Goal: Task Accomplishment & Management: Use online tool/utility

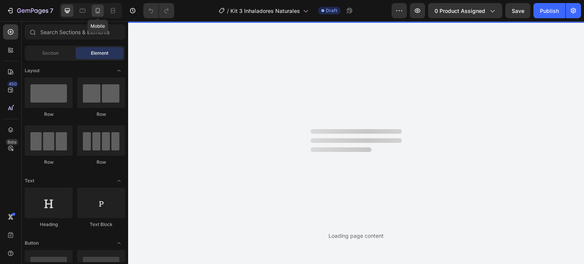
click at [100, 13] on icon at bounding box center [98, 11] width 8 height 8
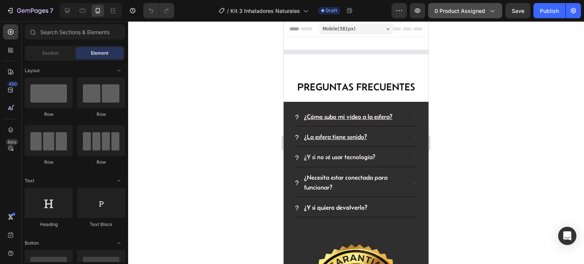
click at [472, 12] on span "0 product assigned" at bounding box center [460, 11] width 51 height 8
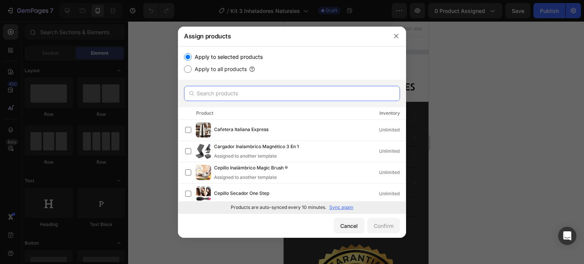
click at [230, 94] on input "text" at bounding box center [292, 93] width 216 height 15
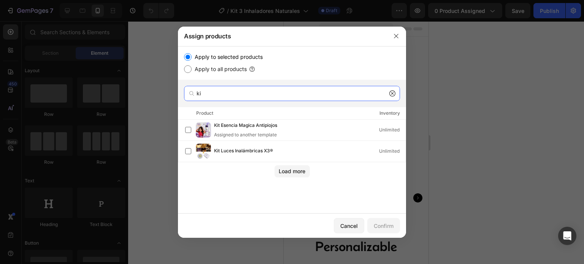
type input "k"
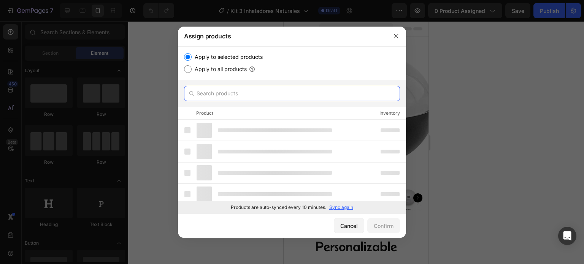
paste input "Kit 3 Inhaladores Naturales"
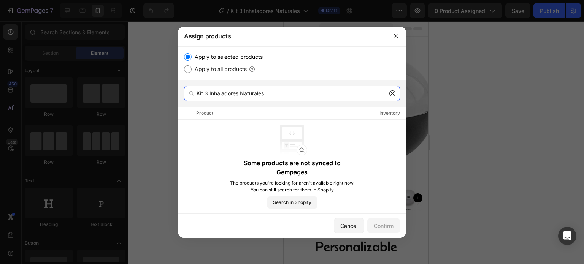
click at [275, 95] on input "Kit 3 Inhaladores Naturales" at bounding box center [292, 93] width 216 height 15
drag, startPoint x: 280, startPoint y: 95, endPoint x: 210, endPoint y: 91, distance: 70.5
click at [210, 91] on input "Kit 3 Inhaladores Naturales" at bounding box center [292, 93] width 216 height 15
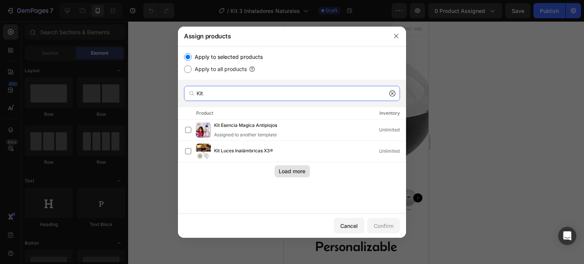
type input "Kit"
click at [288, 172] on div "Load more" at bounding box center [292, 171] width 27 height 8
click at [390, 35] on button "button" at bounding box center [396, 36] width 12 height 12
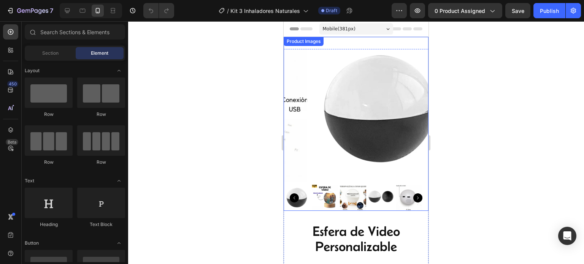
click at [364, 127] on img at bounding box center [379, 109] width 145 height 145
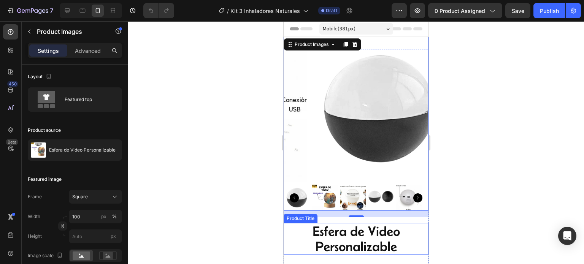
click at [519, 111] on div at bounding box center [356, 142] width 456 height 243
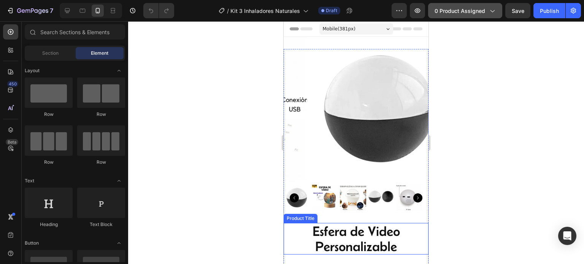
click at [464, 18] on button "0 product assigned" at bounding box center [465, 10] width 74 height 15
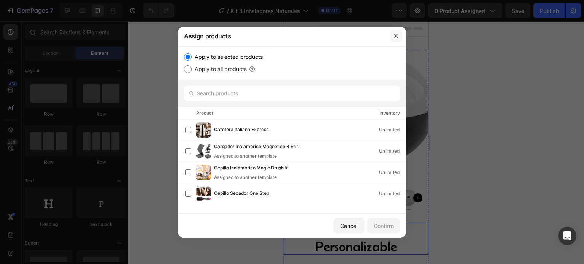
click at [402, 33] on button "button" at bounding box center [396, 36] width 12 height 12
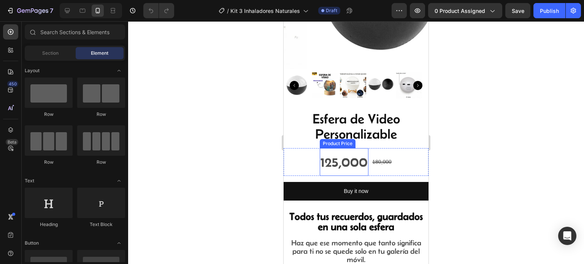
scroll to position [114, 0]
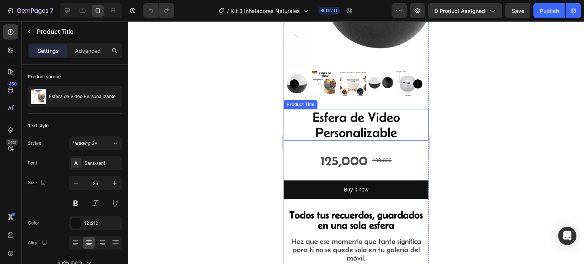
click at [386, 127] on h2 "Esfera de Video Personalizable" at bounding box center [356, 125] width 145 height 32
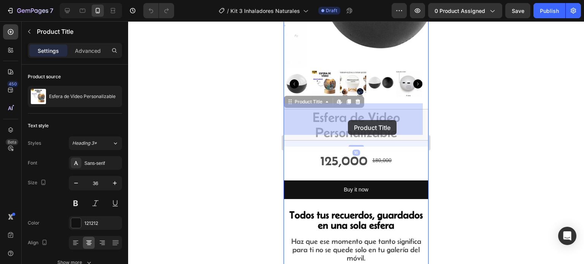
drag, startPoint x: 397, startPoint y: 127, endPoint x: 355, endPoint y: 121, distance: 42.2
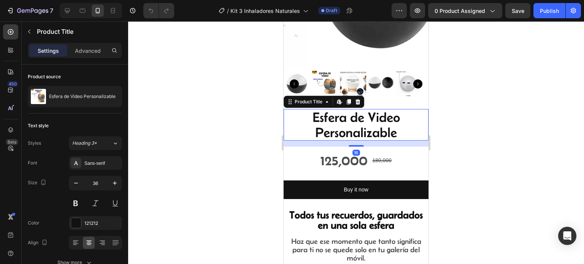
click at [378, 121] on h2 "Esfera de Video Personalizable" at bounding box center [356, 125] width 145 height 32
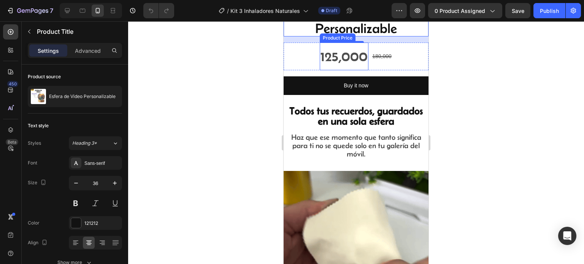
scroll to position [228, 0]
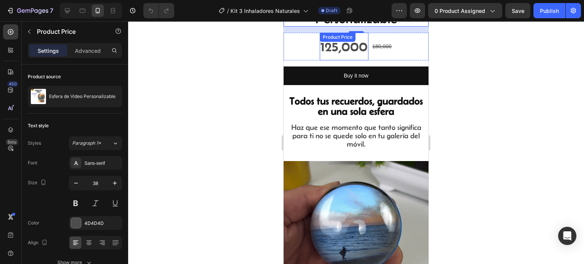
click at [347, 41] on div "125,000" at bounding box center [344, 46] width 49 height 27
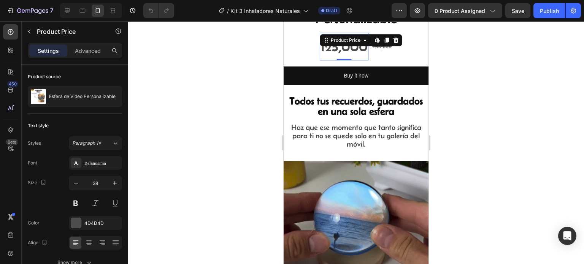
click at [349, 46] on div "125,000" at bounding box center [344, 46] width 49 height 27
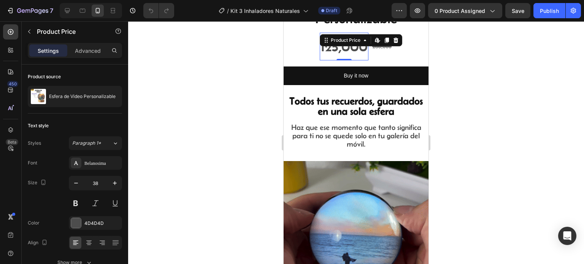
click at [358, 45] on div "125,000" at bounding box center [344, 46] width 49 height 27
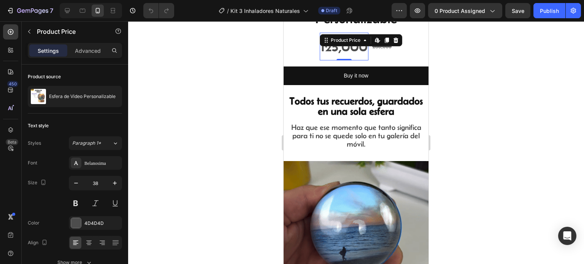
click at [359, 45] on div "125,000" at bounding box center [344, 46] width 49 height 27
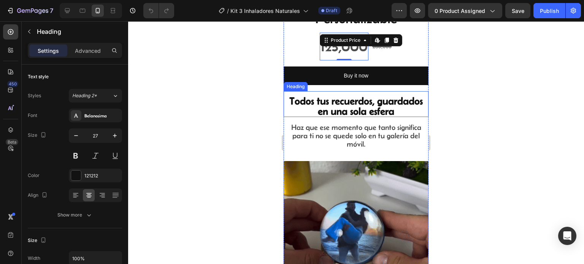
click at [399, 105] on strong "Todos tus recuerdos, guardados en una sola esfera" at bounding box center [356, 105] width 134 height 21
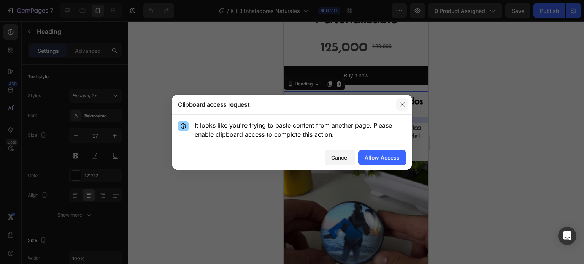
click at [406, 106] on button "button" at bounding box center [402, 105] width 12 height 12
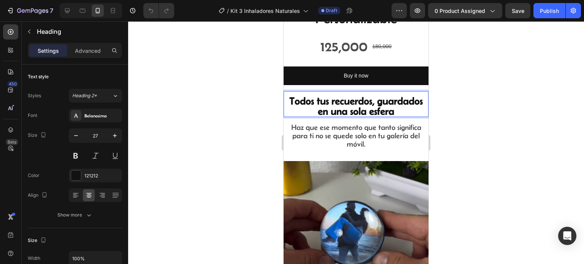
click at [418, 102] on p "Todos tus recuerdos, guardados en una sola esfera" at bounding box center [356, 106] width 136 height 21
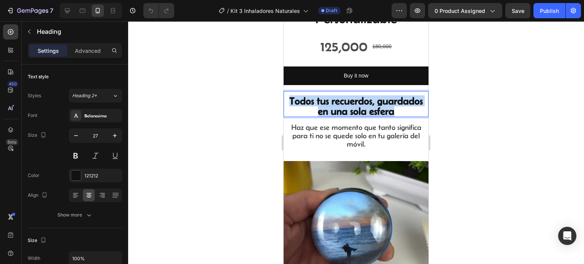
drag, startPoint x: 418, startPoint y: 102, endPoint x: 295, endPoint y: 92, distance: 122.9
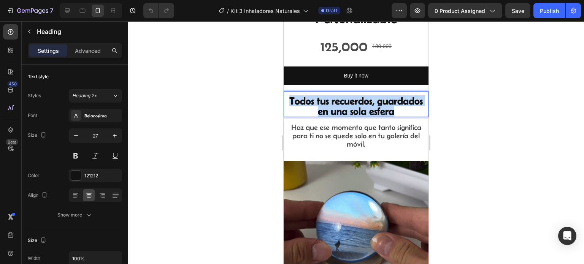
click at [295, 96] on p "Todos tus recuerdos, guardados en una sola esfera" at bounding box center [356, 106] width 136 height 21
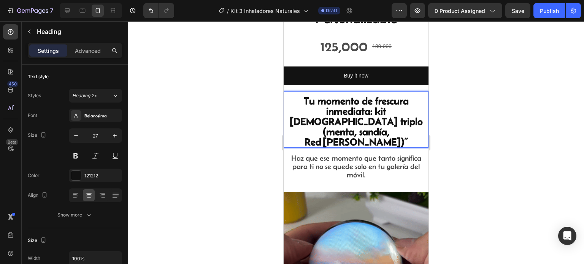
click at [350, 103] on strong "Tu momento de frescura inmediata: kit [DEMOGRAPHIC_DATA] triplo (menta, sandía,…" at bounding box center [356, 121] width 133 height 52
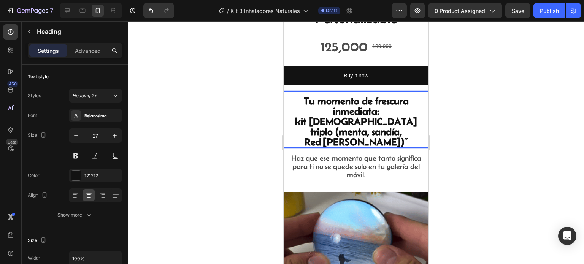
click at [374, 116] on strong "kit [DEMOGRAPHIC_DATA] triplo (menta, sandía, Red [PERSON_NAME])”" at bounding box center [356, 132] width 122 height 32
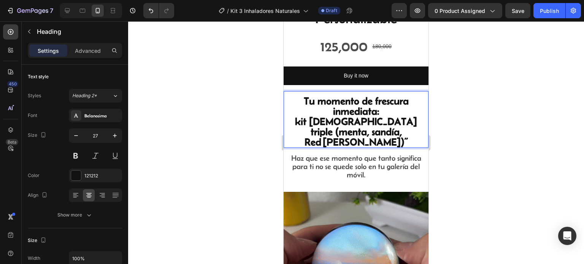
click at [393, 124] on p "Tu momento de frescura inmediata: kit [DEMOGRAPHIC_DATA] triple (menta, sandía,…" at bounding box center [356, 121] width 136 height 51
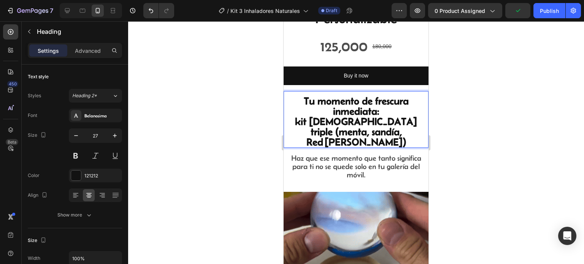
click at [460, 120] on div at bounding box center [356, 142] width 456 height 243
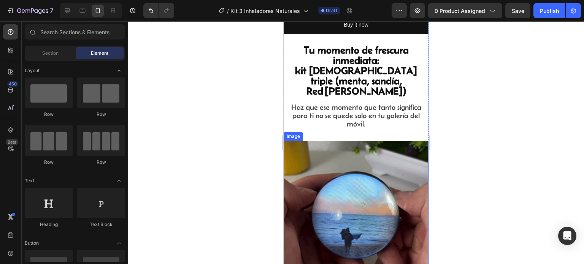
scroll to position [266, 0]
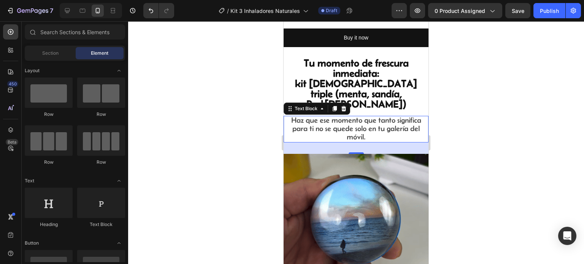
click at [378, 118] on span "Haz que ese momento que tanto significa para ti no se quede solo en tu galería …" at bounding box center [356, 128] width 130 height 25
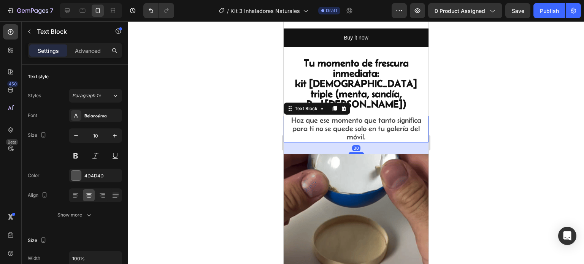
click at [379, 116] on span "Haz que ese momento que tanto significa para ti no se quede solo en tu galería …" at bounding box center [356, 128] width 130 height 25
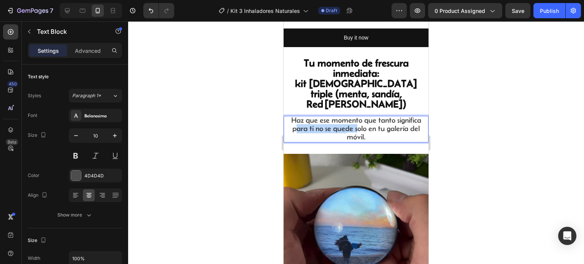
drag, startPoint x: 385, startPoint y: 116, endPoint x: 323, endPoint y: 112, distance: 62.1
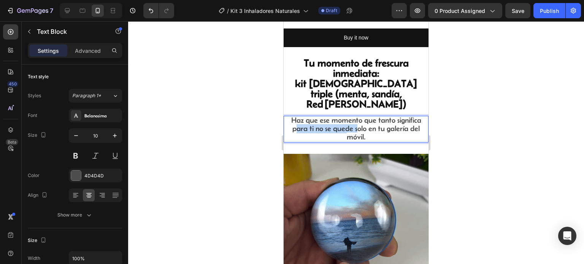
click at [323, 117] on p "Haz que ese momento que tanto significa para ti no se quede solo en tu galería …" at bounding box center [356, 129] width 136 height 25
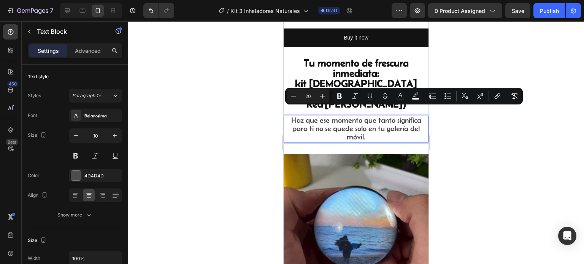
click at [382, 121] on p "Haz que ese momento que tanto significa para ti no se quede solo en tu galería …" at bounding box center [356, 129] width 136 height 25
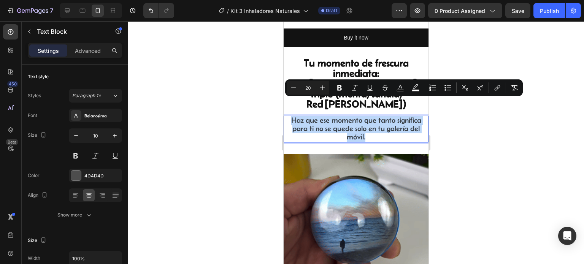
drag, startPoint x: 388, startPoint y: 121, endPoint x: 292, endPoint y: 105, distance: 96.7
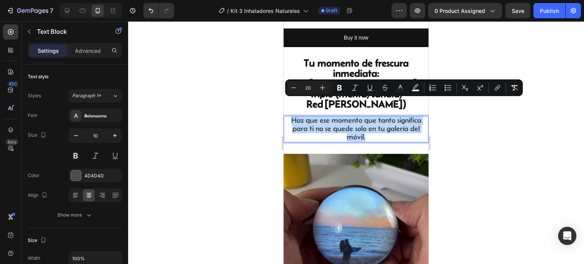
click at [292, 117] on p "Haz que ese momento que tanto significa para ti no se quede solo en tu galería …" at bounding box center [356, 129] width 136 height 25
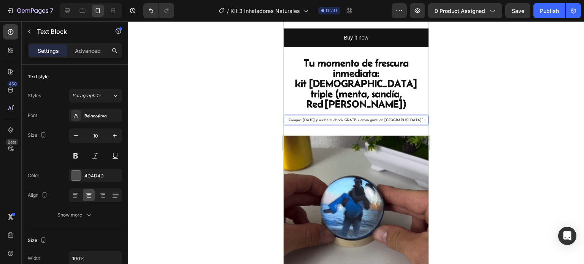
click at [465, 103] on div at bounding box center [356, 142] width 456 height 243
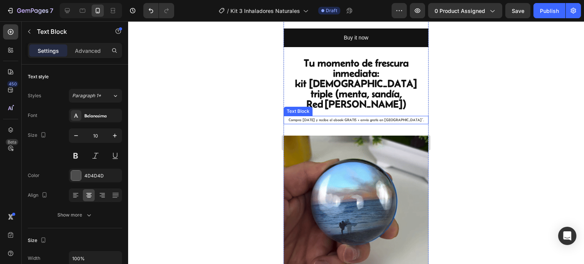
click at [399, 117] on p "Compra [DATE] y recibe el ebook GRATIS + envío gratis en [GEOGRAPHIC_DATA]”." at bounding box center [356, 120] width 136 height 7
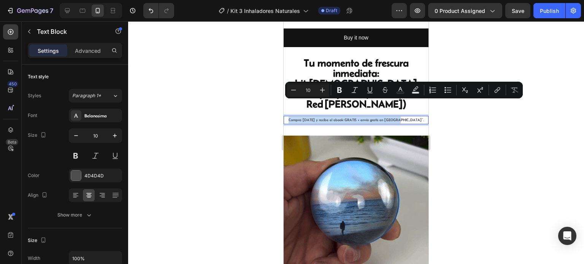
drag, startPoint x: 411, startPoint y: 103, endPoint x: 280, endPoint y: 100, distance: 130.9
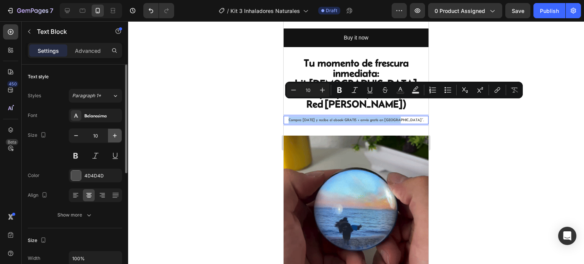
click at [112, 135] on icon "button" at bounding box center [115, 136] width 8 height 8
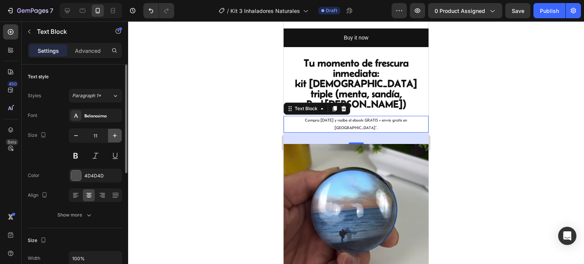
click at [112, 135] on icon "button" at bounding box center [115, 136] width 8 height 8
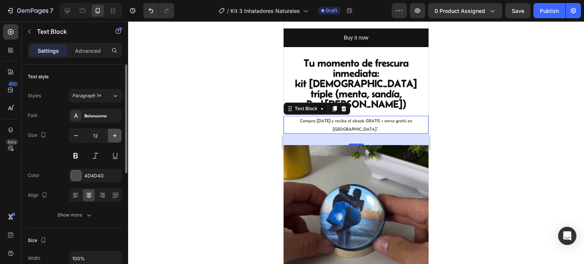
click at [112, 135] on icon "button" at bounding box center [115, 136] width 8 height 8
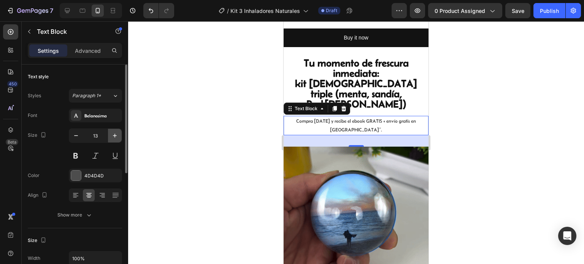
click at [112, 135] on icon "button" at bounding box center [115, 136] width 8 height 8
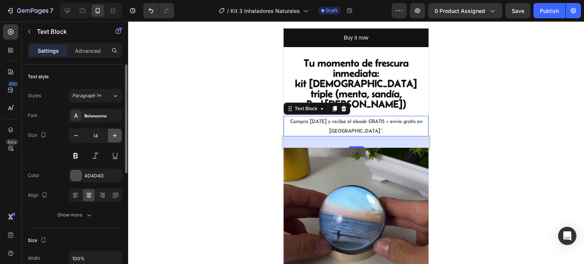
click at [112, 135] on icon "button" at bounding box center [115, 136] width 8 height 8
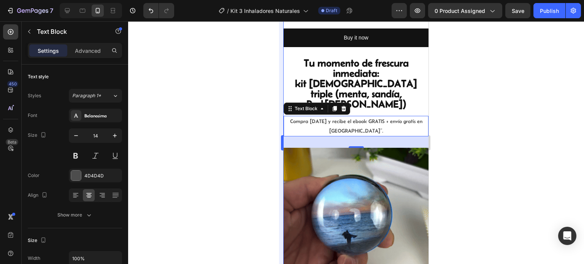
type input "15"
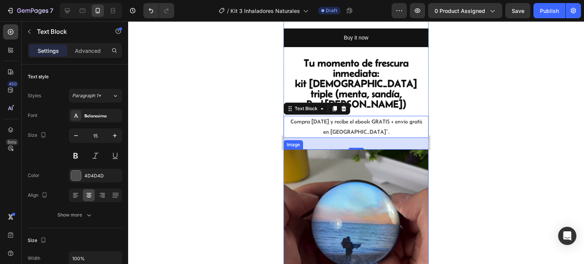
click at [522, 161] on div at bounding box center [356, 142] width 456 height 243
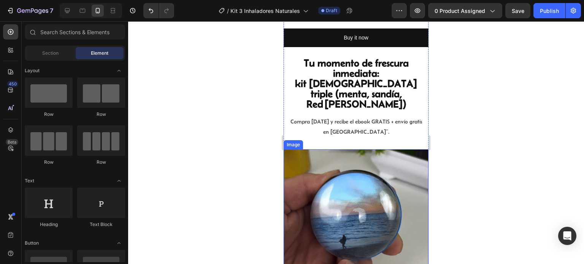
click at [372, 169] on img at bounding box center [356, 222] width 145 height 145
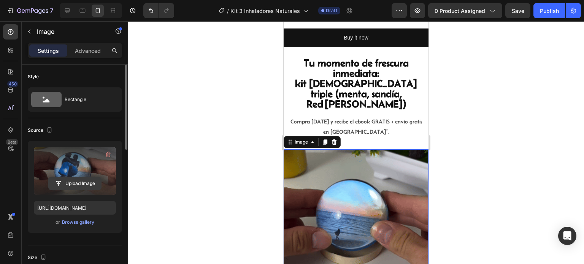
click at [67, 182] on input "file" at bounding box center [75, 183] width 52 height 13
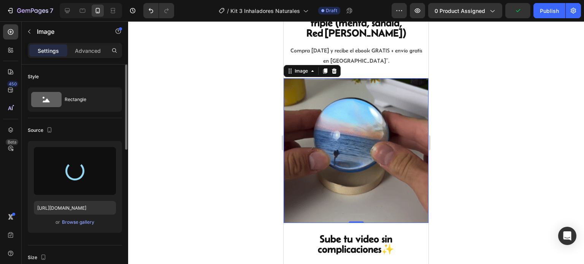
scroll to position [342, 0]
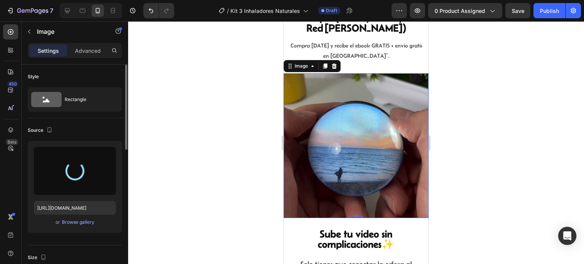
type input "[URL][DOMAIN_NAME]"
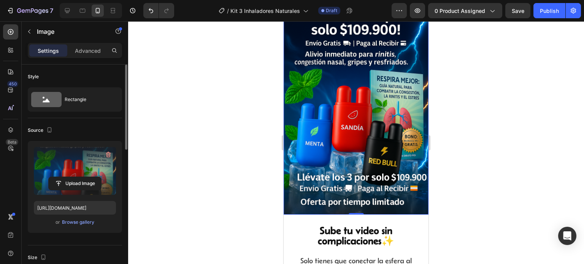
scroll to position [418, 0]
click at [454, 188] on div at bounding box center [356, 142] width 456 height 243
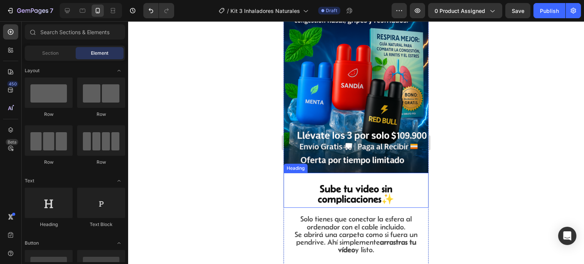
scroll to position [533, 0]
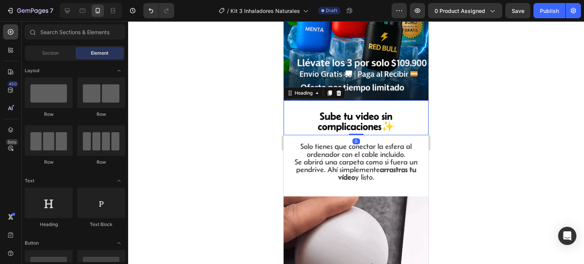
click at [379, 111] on strong "Sube tu video sin complicaciones✨" at bounding box center [356, 121] width 76 height 21
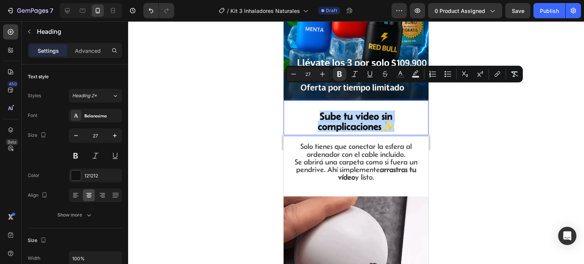
drag, startPoint x: 398, startPoint y: 103, endPoint x: 304, endPoint y: 88, distance: 94.4
click at [304, 111] on p "Sube tu video sin complicaciones✨" at bounding box center [356, 121] width 136 height 21
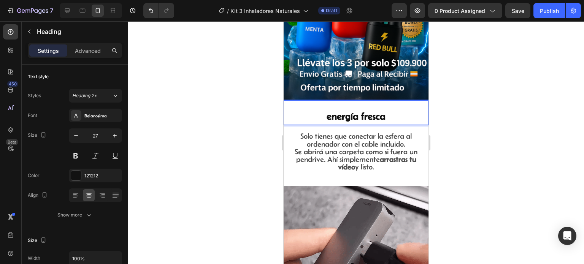
click at [421, 100] on div "energía fresca Heading 0" at bounding box center [356, 112] width 145 height 25
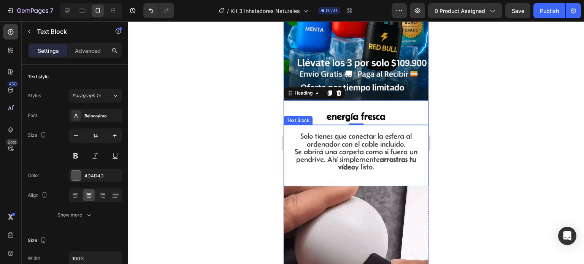
click at [394, 148] on span "Se abrirá una carpeta como si fuera un pendrive. Ahí simplemente" at bounding box center [356, 156] width 123 height 16
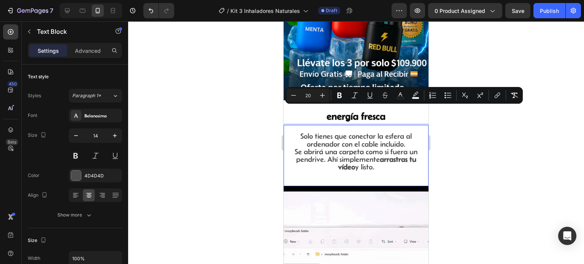
drag, startPoint x: 379, startPoint y: 143, endPoint x: 294, endPoint y: 114, distance: 89.0
click at [294, 133] on p "Solo tienes que conectar la esfera al ordenador con el cable incluido. Se abrir…" at bounding box center [356, 152] width 136 height 38
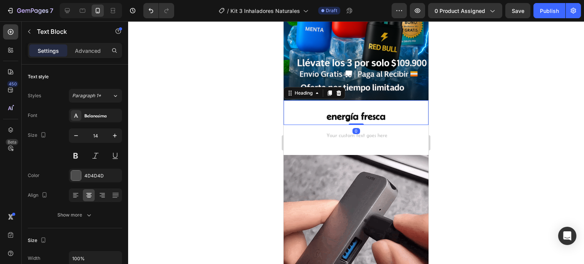
click at [386, 111] on p "⁠⁠⁠⁠⁠⁠⁠ energía fresca" at bounding box center [356, 116] width 136 height 10
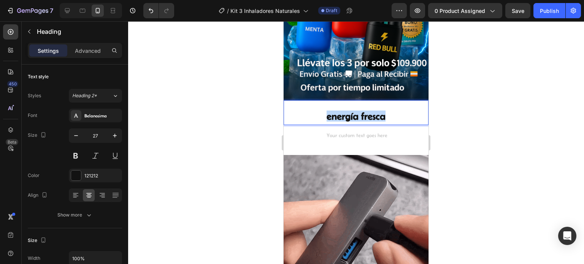
drag, startPoint x: 389, startPoint y: 92, endPoint x: 304, endPoint y: 88, distance: 85.0
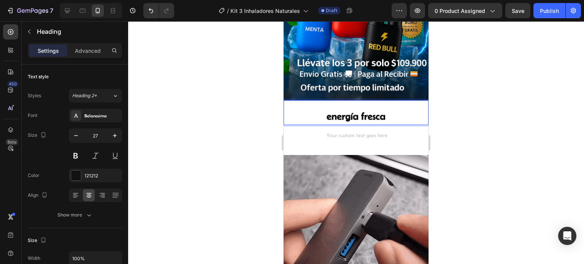
click at [391, 111] on p "energía fresca" at bounding box center [356, 116] width 136 height 10
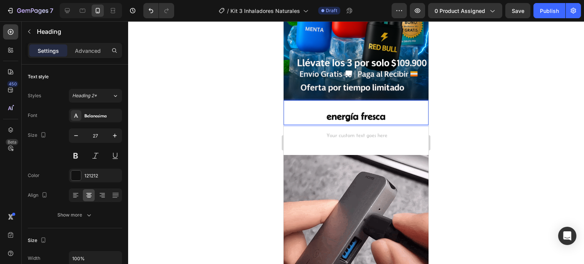
click at [389, 111] on p "energía fresca" at bounding box center [356, 116] width 136 height 10
drag, startPoint x: 386, startPoint y: 91, endPoint x: 309, endPoint y: 90, distance: 77.2
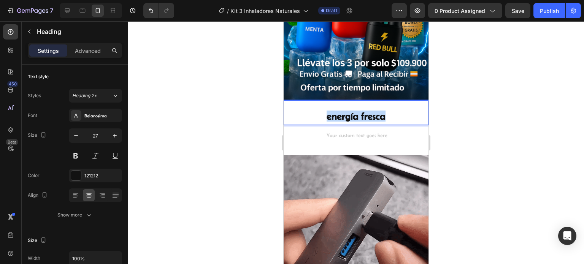
click at [309, 111] on p "energía fresca" at bounding box center [356, 116] width 136 height 10
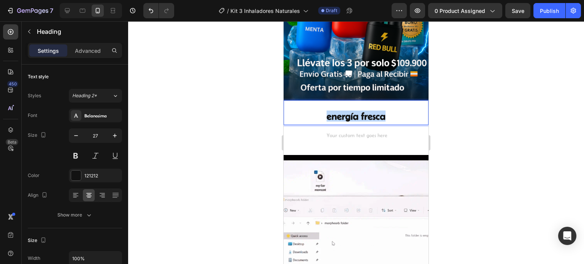
drag, startPoint x: 373, startPoint y: 91, endPoint x: 317, endPoint y: 84, distance: 56.6
click at [317, 100] on div "energía fresca Heading 0" at bounding box center [356, 112] width 145 height 25
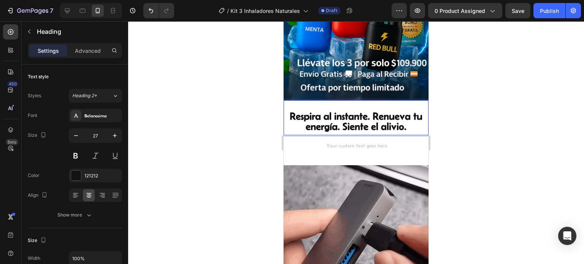
click at [460, 129] on div at bounding box center [356, 142] width 456 height 243
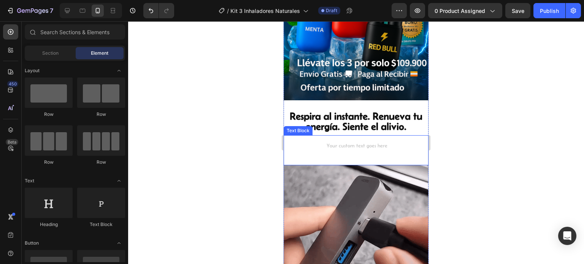
click at [373, 142] on div "Rich Text Editor. Editing area: main" at bounding box center [356, 146] width 137 height 8
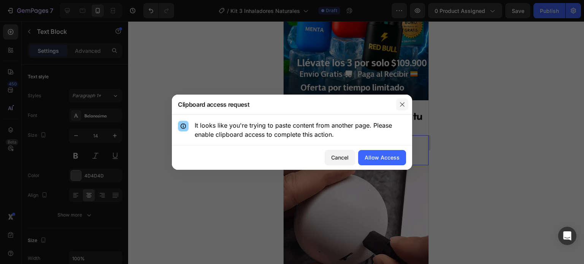
click at [406, 102] on button "button" at bounding box center [402, 105] width 12 height 12
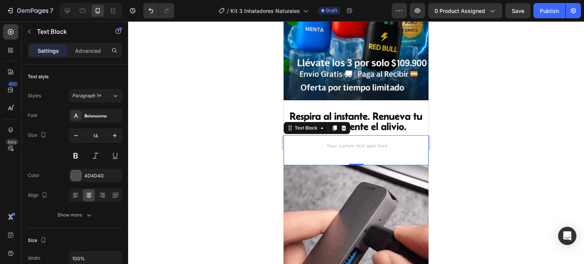
click at [345, 135] on div "Text Block 0" at bounding box center [356, 150] width 145 height 30
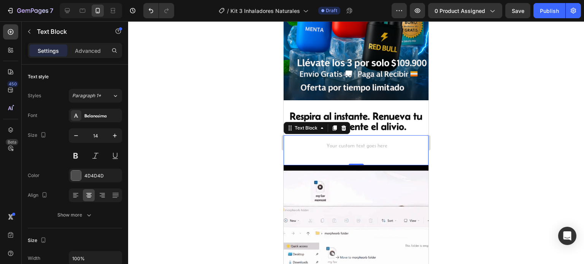
click at [346, 142] on div "Rich Text Editor. Editing area: main" at bounding box center [356, 146] width 137 height 8
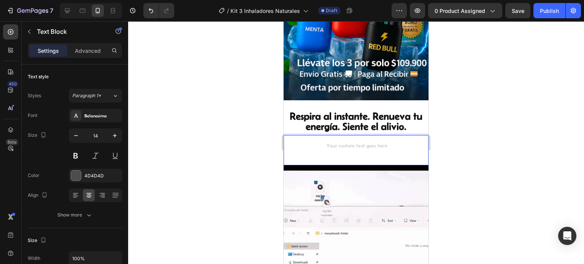
click at [346, 142] on div "Rich Text Editor. Editing area: main" at bounding box center [356, 146] width 137 height 8
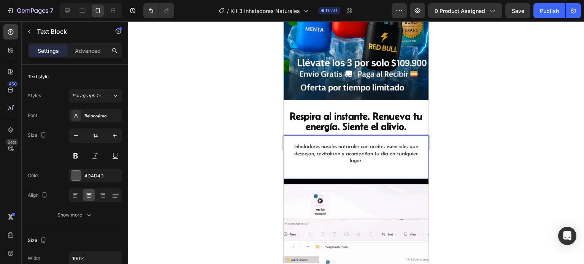
click at [459, 141] on div at bounding box center [356, 142] width 456 height 243
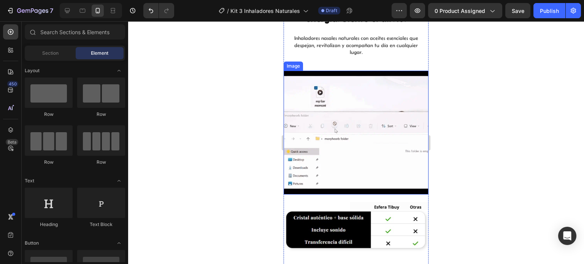
scroll to position [647, 0]
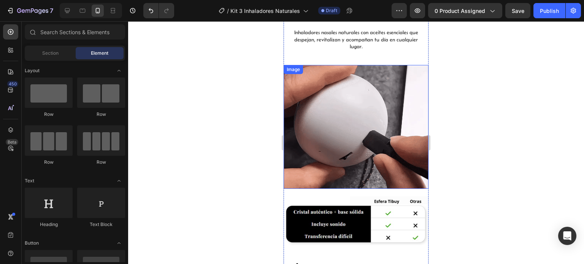
click at [367, 129] on img at bounding box center [356, 127] width 145 height 124
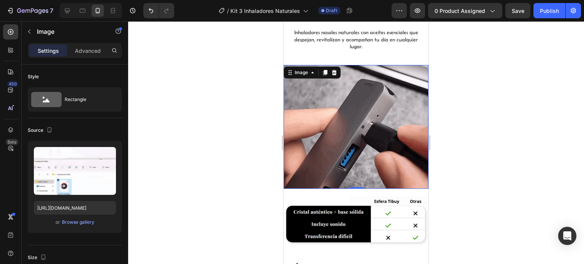
click at [458, 165] on div at bounding box center [356, 142] width 456 height 243
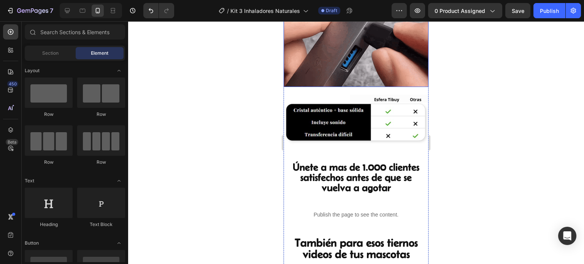
scroll to position [761, 0]
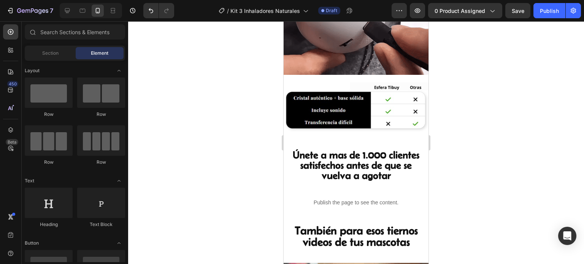
click at [456, 135] on div at bounding box center [356, 142] width 456 height 243
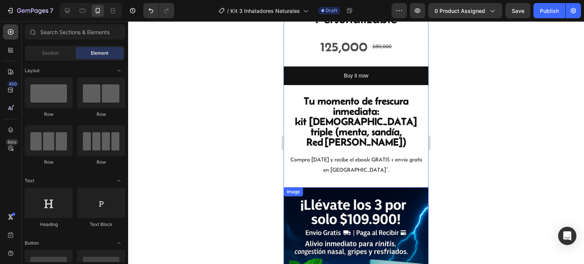
scroll to position [114, 0]
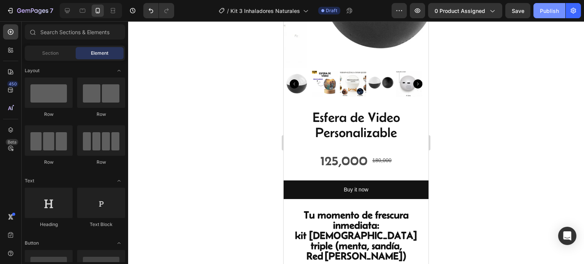
click at [546, 17] on button "Publish" at bounding box center [550, 10] width 32 height 15
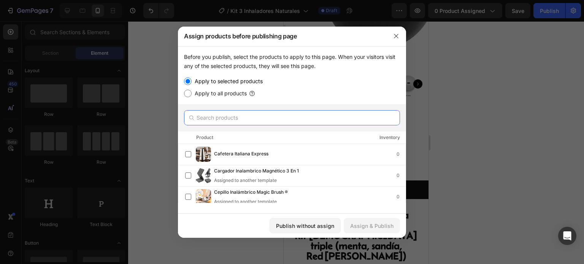
click at [226, 122] on input "text" at bounding box center [292, 117] width 216 height 15
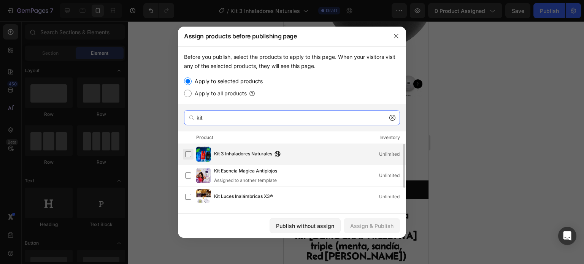
type input "kit"
click at [187, 152] on label at bounding box center [188, 154] width 6 height 6
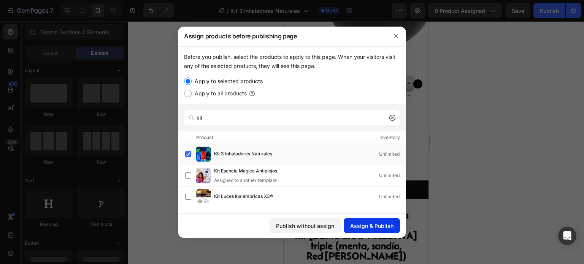
click at [376, 224] on div "Assign & Publish" at bounding box center [371, 226] width 43 height 8
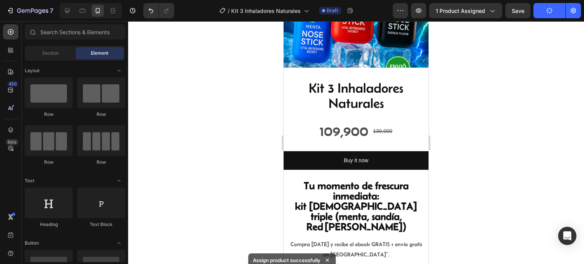
click at [545, 12] on button "Publish" at bounding box center [550, 10] width 32 height 15
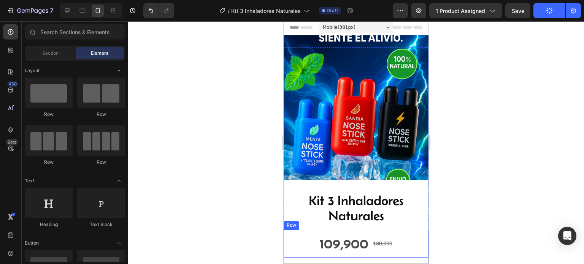
scroll to position [0, 0]
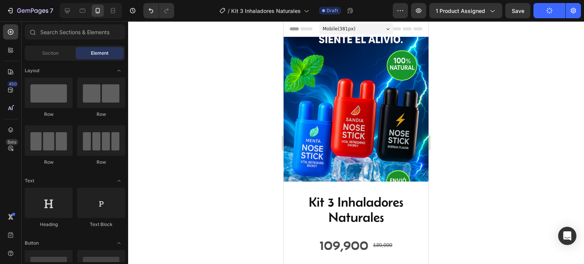
click at [547, 11] on icon "button" at bounding box center [550, 11] width 8 height 8
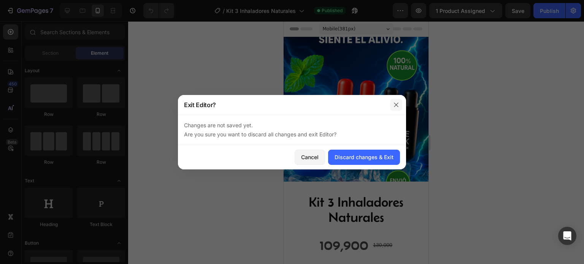
click at [399, 102] on icon "button" at bounding box center [396, 105] width 6 height 6
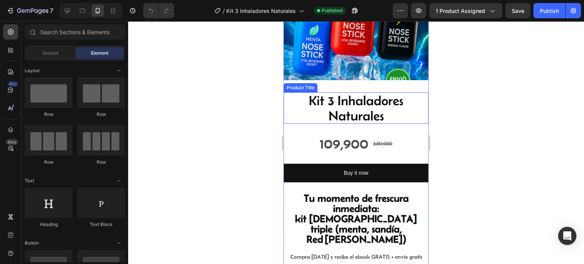
scroll to position [152, 0]
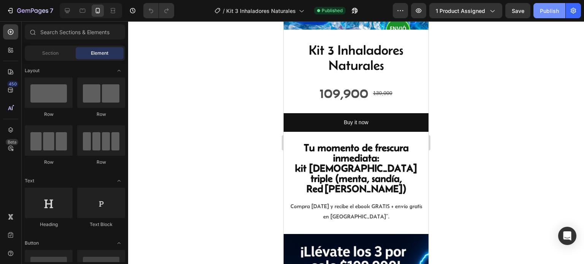
click at [553, 12] on div "Publish" at bounding box center [549, 11] width 19 height 8
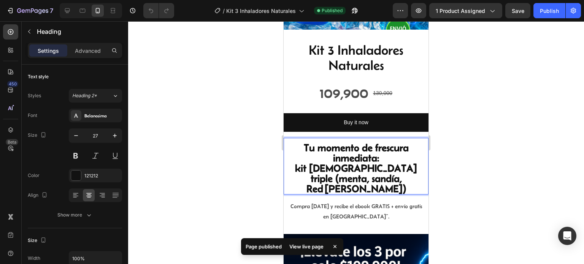
click at [394, 174] on p "Tu momento de frescura inmediata: kit [DEMOGRAPHIC_DATA] triple (menta, sandía,…" at bounding box center [356, 168] width 136 height 51
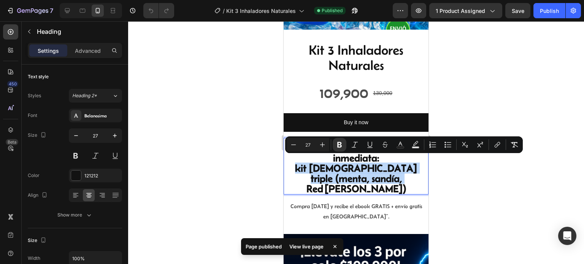
drag, startPoint x: 397, startPoint y: 176, endPoint x: 289, endPoint y: 165, distance: 108.2
click at [289, 165] on p "Tu momento de frescura inmediata: kit [DEMOGRAPHIC_DATA] triple (menta, sandía,…" at bounding box center [356, 168] width 136 height 51
copy strong "kit [DEMOGRAPHIC_DATA] triple (menta, sandía, Red [PERSON_NAME])"
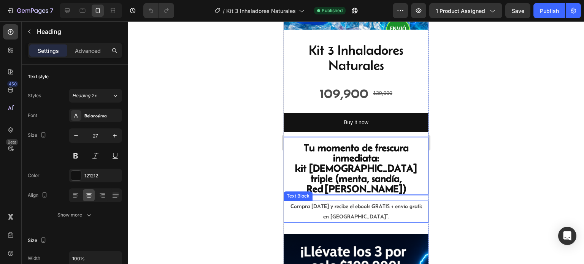
click at [383, 202] on p "Compra [DATE] y recibe el ebook GRATIS + envío gratis en [GEOGRAPHIC_DATA]”." at bounding box center [356, 212] width 136 height 21
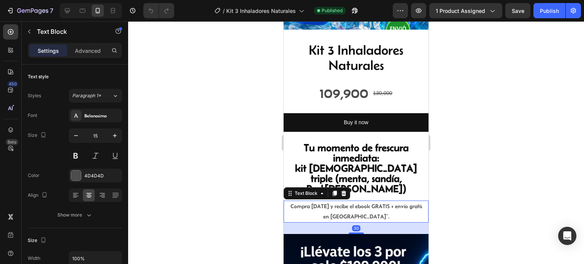
click at [383, 202] on p "Compra [DATE] y recibe el ebook GRATIS + envío gratis en [GEOGRAPHIC_DATA]”." at bounding box center [356, 212] width 136 height 21
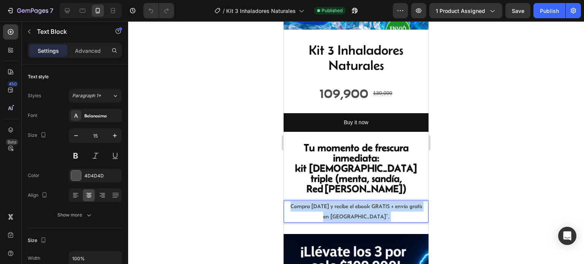
drag, startPoint x: 387, startPoint y: 202, endPoint x: 286, endPoint y: 189, distance: 101.3
click at [286, 201] on div "Compra [DATE] y recibe el ebook GRATIS + envío gratis en [GEOGRAPHIC_DATA]”. Te…" at bounding box center [356, 212] width 145 height 22
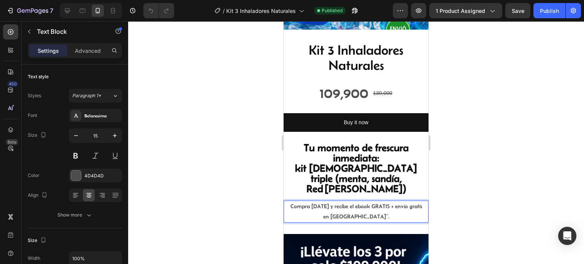
click at [371, 202] on p "Compra [DATE] y recibe el ebook GRATIS + envío gratis en [GEOGRAPHIC_DATA]”." at bounding box center [356, 212] width 136 height 21
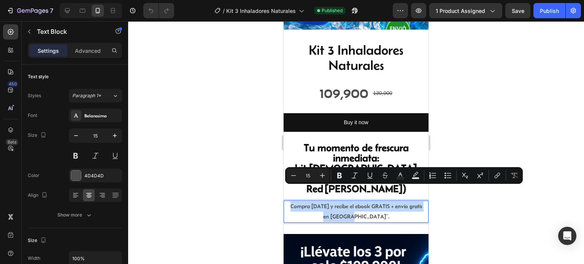
drag, startPoint x: 376, startPoint y: 200, endPoint x: 281, endPoint y: 189, distance: 95.8
copy p "Compra [DATE] y recibe el ebook GRATIS + envío gratis en [GEOGRAPHIC_DATA]”."
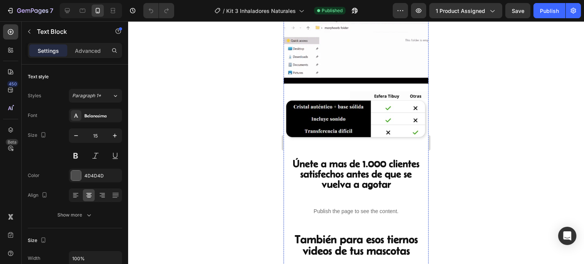
scroll to position [761, 0]
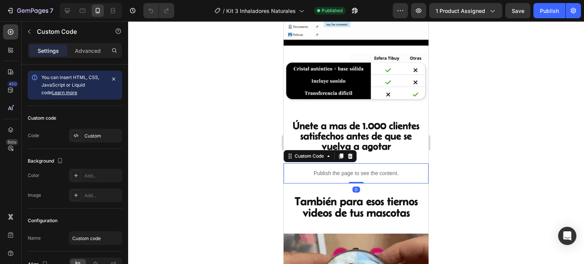
click at [383, 170] on p "Publish the page to see the content." at bounding box center [356, 174] width 145 height 8
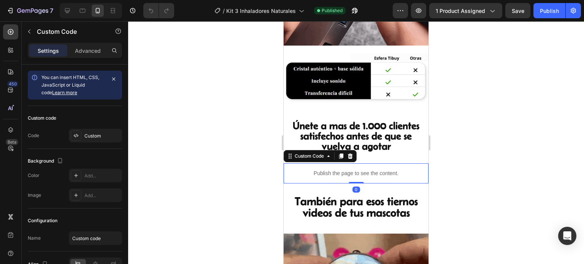
click at [383, 170] on p "Publish the page to see the content." at bounding box center [356, 174] width 145 height 8
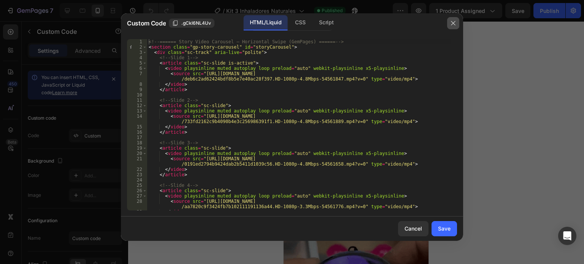
click at [457, 24] on button "button" at bounding box center [453, 23] width 12 height 12
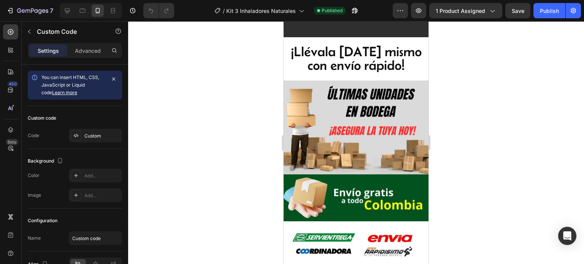
scroll to position [1446, 0]
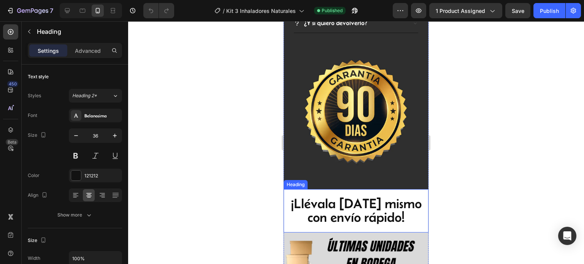
click at [397, 196] on h2 "¡Llévala [DATE] mismo con envío rápido!" at bounding box center [356, 210] width 145 height 29
click at [396, 196] on h2 "¡Llévala [DATE] mismo con envío rápido!" at bounding box center [356, 210] width 145 height 29
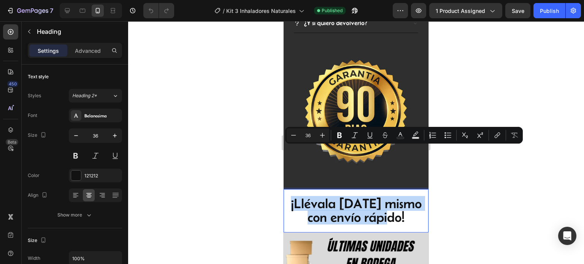
drag, startPoint x: 396, startPoint y: 172, endPoint x: 285, endPoint y: 149, distance: 113.4
click at [285, 197] on p "¡Llévala [DATE] mismo con envío rápido!" at bounding box center [356, 210] width 143 height 27
click at [390, 197] on p "¡Llévala [DATE] mismo con envío rápido!" at bounding box center [356, 210] width 143 height 27
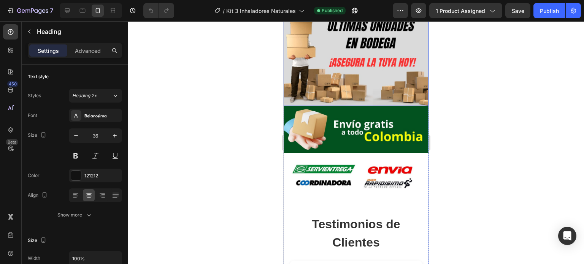
scroll to position [1712, 0]
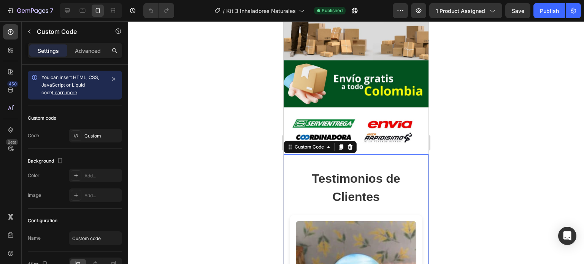
click at [378, 170] on h2 "Testimonios de Clientes" at bounding box center [356, 188] width 133 height 37
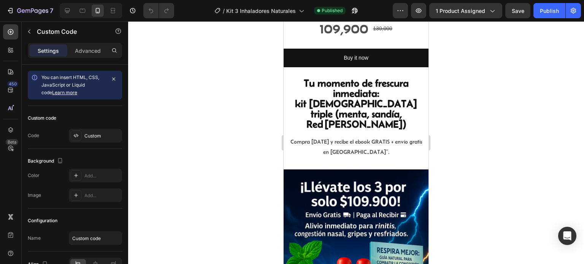
scroll to position [228, 0]
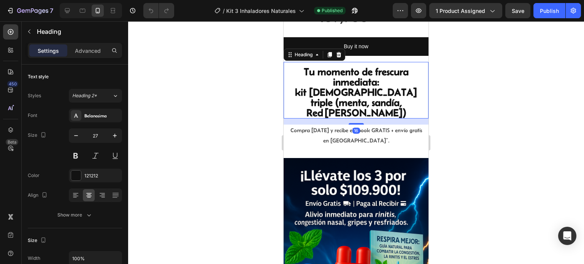
click at [388, 94] on p "⁠⁠⁠⁠⁠⁠⁠ Tu momento de frescura inmediata: kit [DEMOGRAPHIC_DATA] triple (menta,…" at bounding box center [356, 92] width 136 height 51
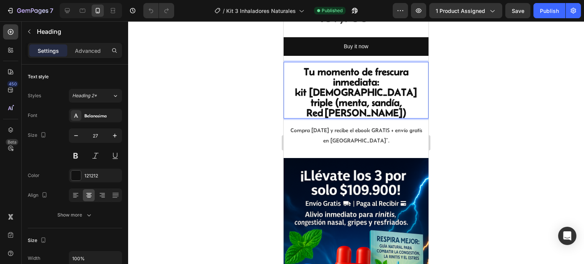
click at [364, 87] on strong "kit [DEMOGRAPHIC_DATA] triple (menta, sandía, Red [PERSON_NAME])" at bounding box center [356, 103] width 122 height 32
click at [377, 78] on strong "Tu momento de frescura inmediata:" at bounding box center [356, 76] width 105 height 21
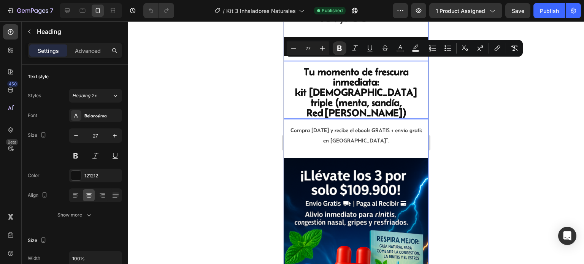
drag, startPoint x: 383, startPoint y: 74, endPoint x: 569, endPoint y: 76, distance: 186.4
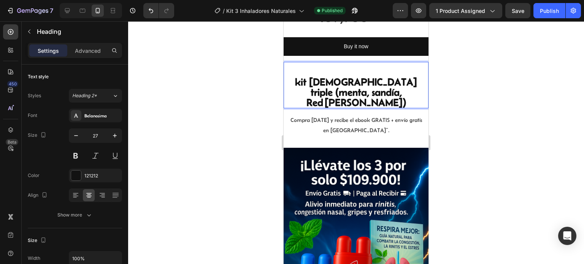
click at [381, 78] on strong "kit [DEMOGRAPHIC_DATA] triple (menta, sandía, Red [PERSON_NAME])" at bounding box center [356, 92] width 122 height 32
click at [378, 76] on strong "kit [DEMOGRAPHIC_DATA] triple (menta, sandía, Red [PERSON_NAME])" at bounding box center [356, 92] width 122 height 32
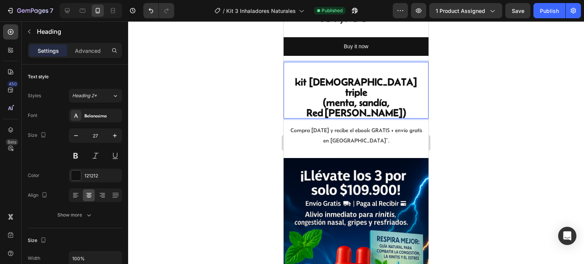
click at [396, 74] on p "kit [DEMOGRAPHIC_DATA] triple (menta, sandía, Red [PERSON_NAME])" at bounding box center [356, 92] width 136 height 51
click at [471, 97] on div at bounding box center [356, 142] width 456 height 243
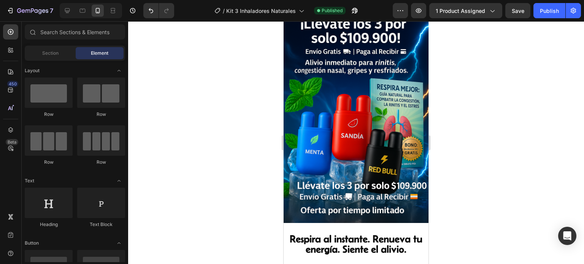
click at [481, 143] on div at bounding box center [356, 142] width 456 height 243
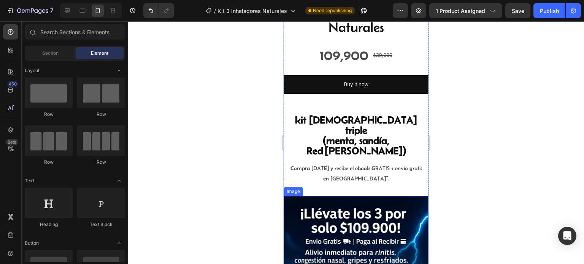
scroll to position [0, 0]
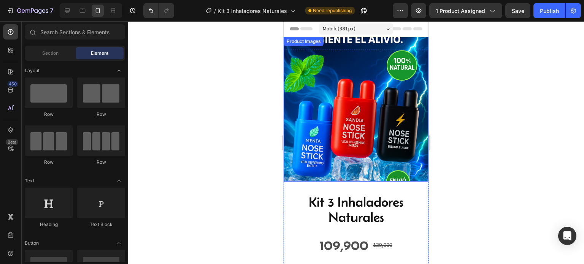
click at [389, 106] on img at bounding box center [356, 109] width 145 height 145
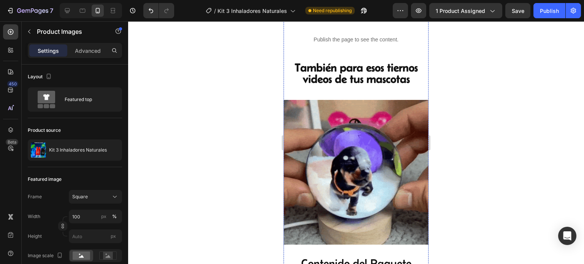
scroll to position [913, 0]
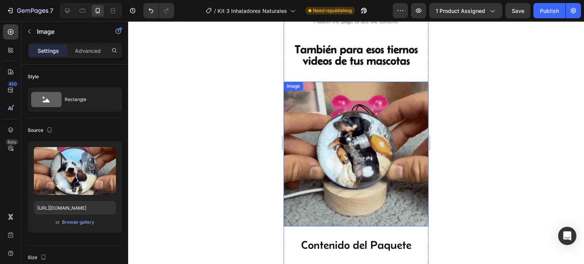
click at [353, 122] on img at bounding box center [356, 154] width 145 height 145
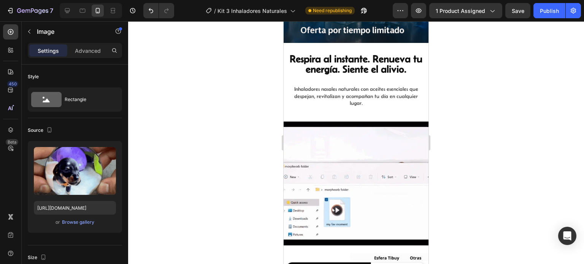
scroll to position [609, 0]
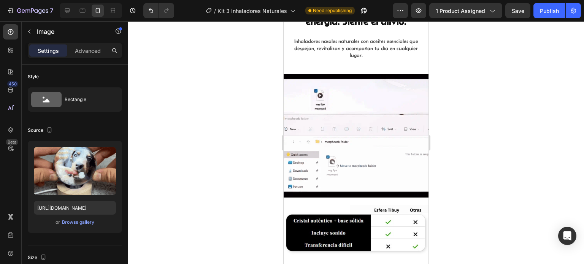
click at [361, 123] on img at bounding box center [356, 136] width 145 height 124
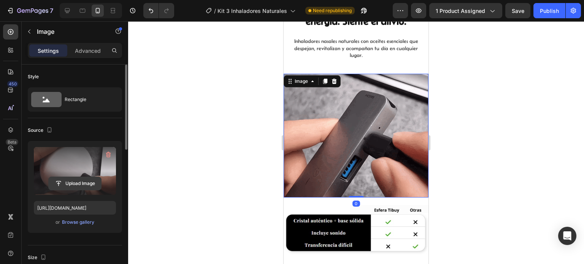
click at [67, 184] on input "file" at bounding box center [75, 183] width 52 height 13
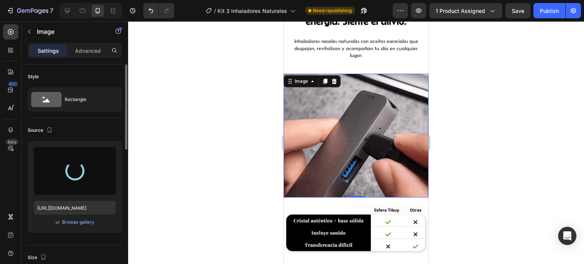
type input "[URL][DOMAIN_NAME]"
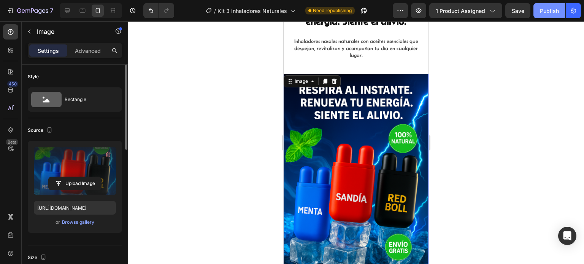
click at [545, 14] on div "Publish" at bounding box center [549, 11] width 19 height 8
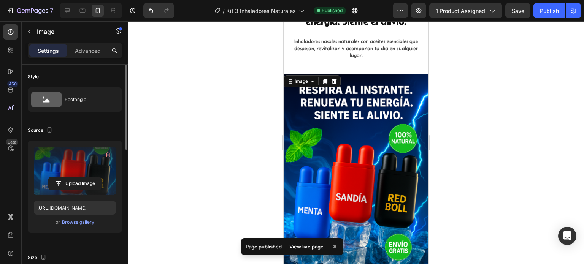
click at [506, 176] on div at bounding box center [356, 142] width 456 height 243
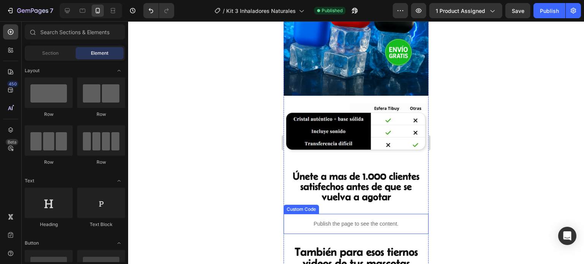
scroll to position [761, 0]
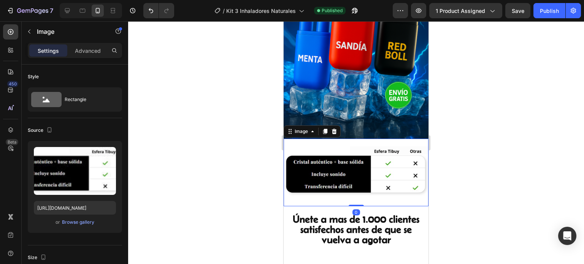
click at [355, 146] on img at bounding box center [356, 171] width 145 height 51
click at [380, 146] on img at bounding box center [356, 171] width 145 height 51
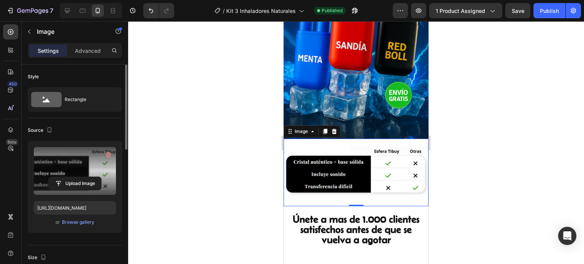
click at [88, 173] on label at bounding box center [75, 171] width 82 height 48
click at [88, 177] on input "file" at bounding box center [75, 183] width 52 height 13
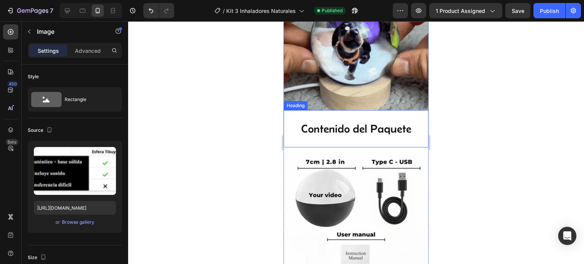
scroll to position [1103, 0]
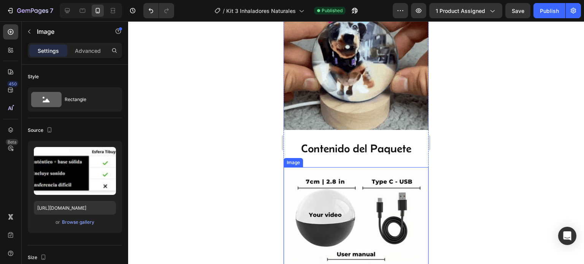
drag, startPoint x: 385, startPoint y: 191, endPoint x: 387, endPoint y: 180, distance: 11.1
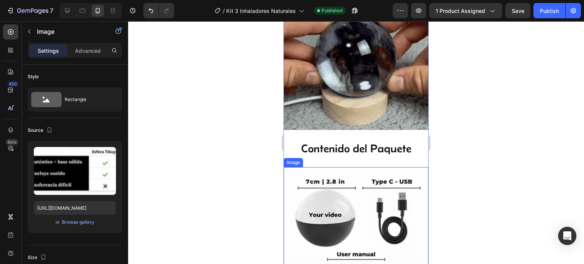
click at [385, 185] on img at bounding box center [356, 239] width 145 height 145
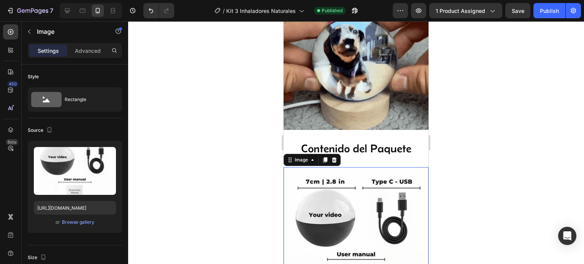
click at [387, 179] on img at bounding box center [356, 239] width 145 height 145
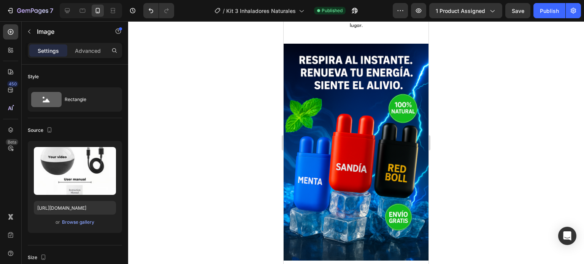
scroll to position [723, 0]
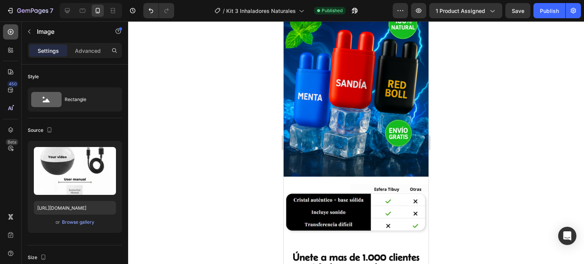
click at [11, 38] on div at bounding box center [10, 31] width 15 height 15
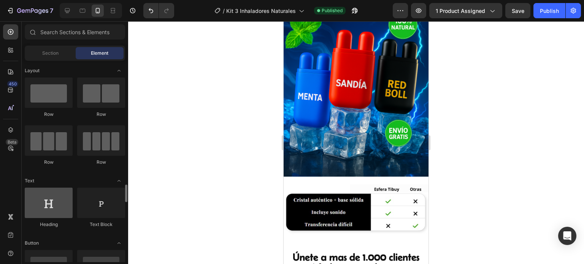
scroll to position [152, 0]
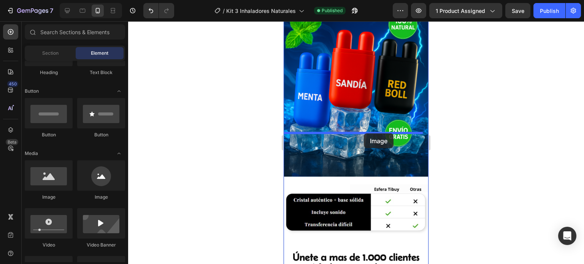
drag, startPoint x: 328, startPoint y: 201, endPoint x: 364, endPoint y: 134, distance: 76.6
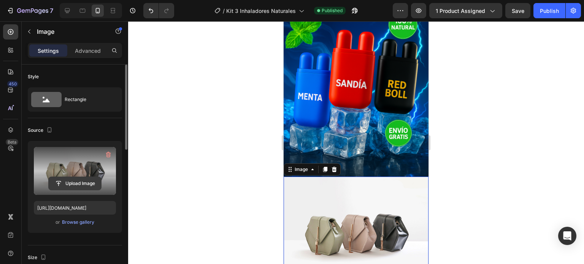
click at [68, 180] on input "file" at bounding box center [75, 183] width 52 height 13
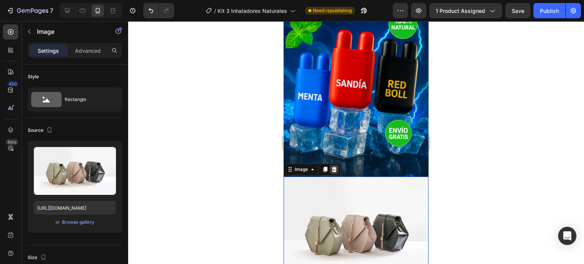
click at [335, 167] on icon at bounding box center [334, 169] width 5 height 5
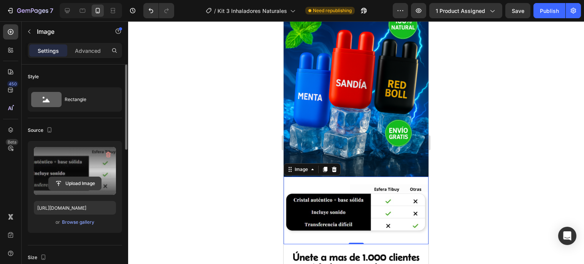
click at [73, 184] on input "file" at bounding box center [75, 183] width 52 height 13
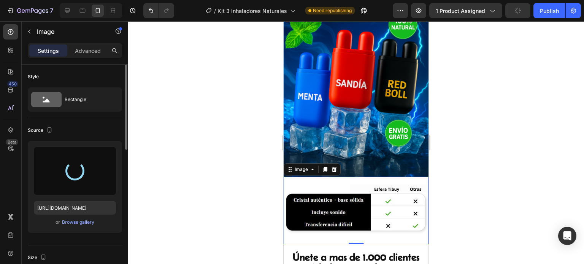
type input "[URL][DOMAIN_NAME]"
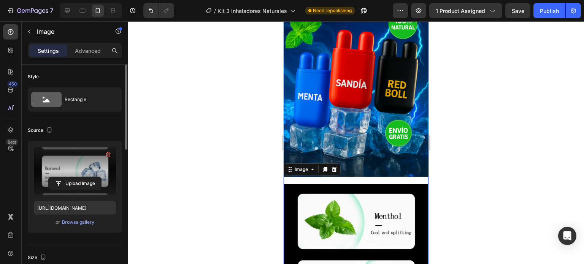
click at [490, 147] on div at bounding box center [356, 142] width 456 height 243
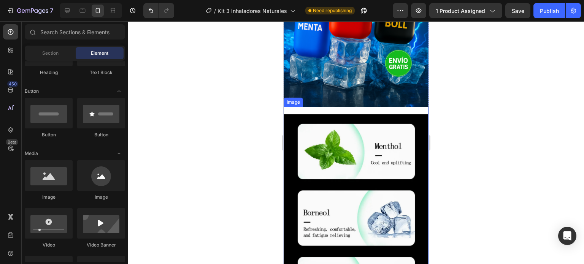
scroll to position [913, 0]
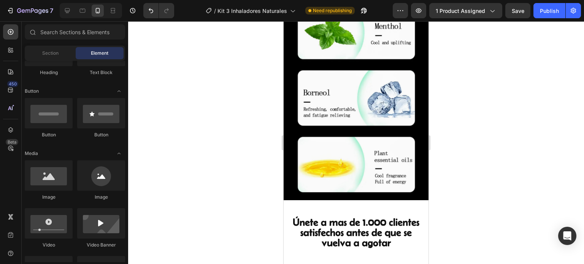
click at [463, 164] on div at bounding box center [356, 142] width 456 height 243
click at [376, 217] on strong "Únete a mas de 1.000 clientes satisfechos antes de que se vuelva a agotar" at bounding box center [356, 233] width 127 height 32
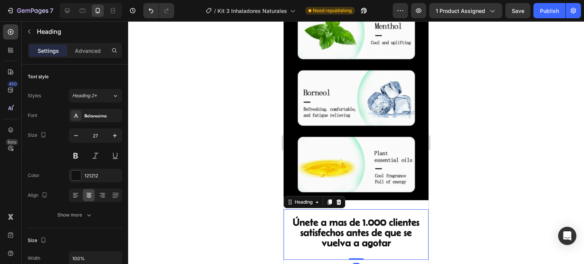
click at [491, 188] on div at bounding box center [356, 142] width 456 height 243
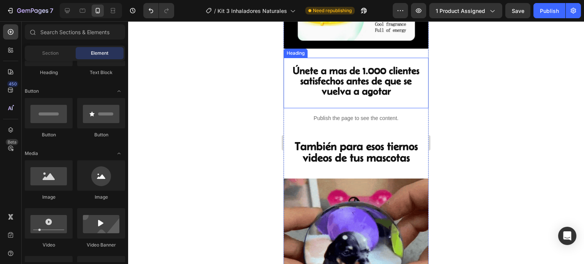
scroll to position [1065, 0]
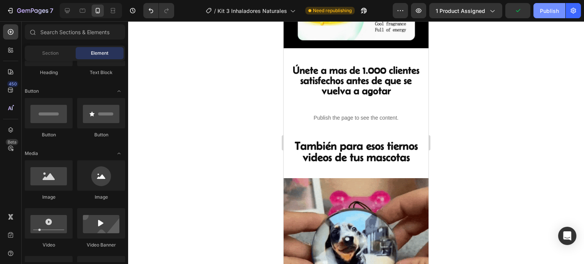
click at [548, 12] on div "Publish" at bounding box center [549, 11] width 19 height 8
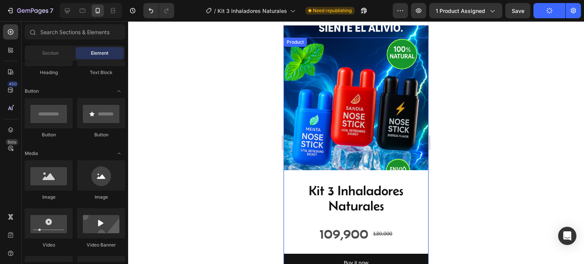
scroll to position [0, 0]
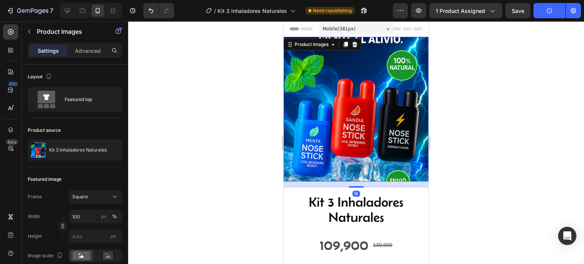
click at [393, 102] on img at bounding box center [356, 109] width 145 height 145
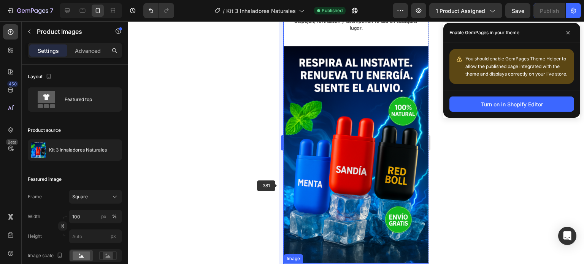
scroll to position [761, 0]
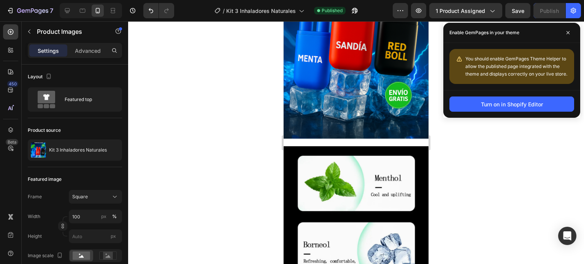
drag, startPoint x: 472, startPoint y: 216, endPoint x: 450, endPoint y: 215, distance: 22.5
click at [472, 216] on div at bounding box center [356, 142] width 456 height 243
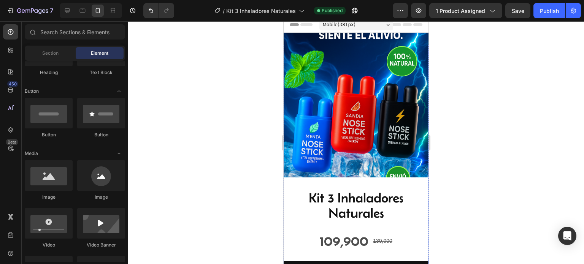
scroll to position [0, 0]
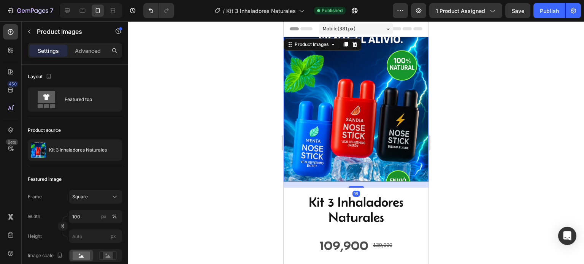
click at [370, 107] on img at bounding box center [356, 109] width 145 height 145
click at [546, 7] on div "Publish" at bounding box center [549, 11] width 19 height 8
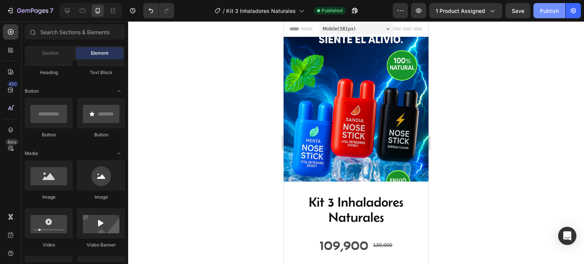
click at [544, 7] on div "Publish" at bounding box center [549, 11] width 19 height 8
